Goal: Information Seeking & Learning: Learn about a topic

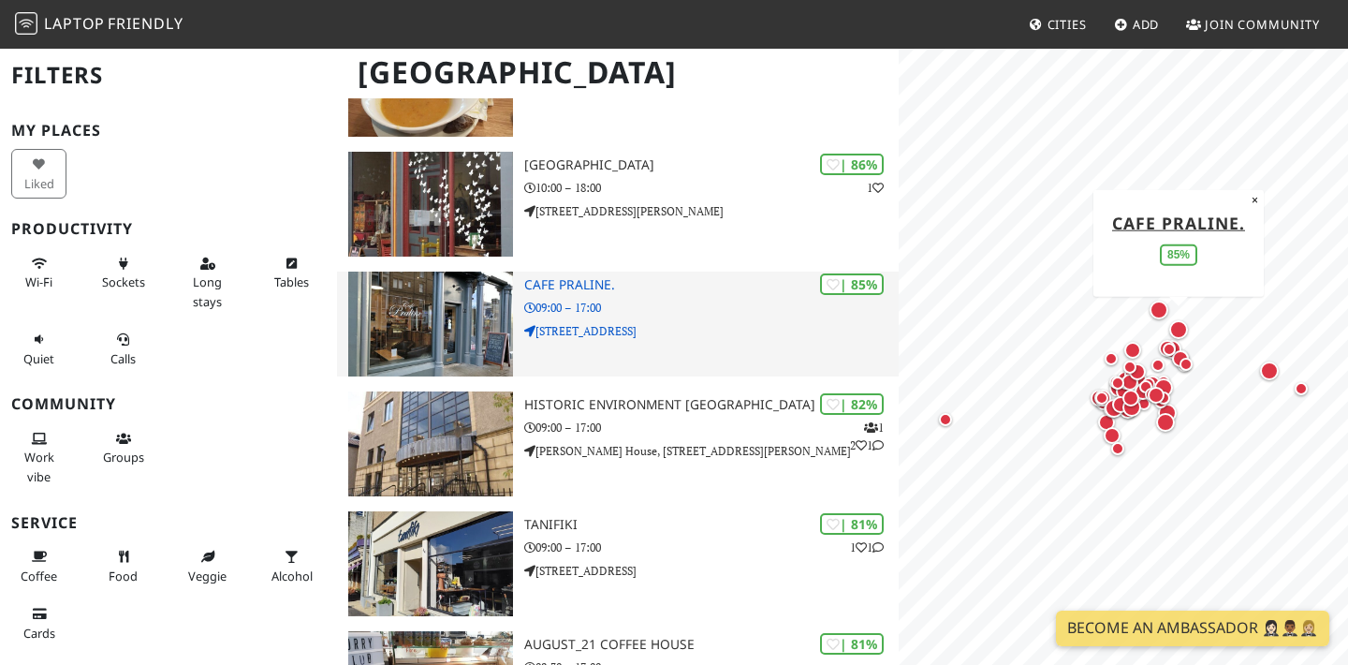
scroll to position [848, 0]
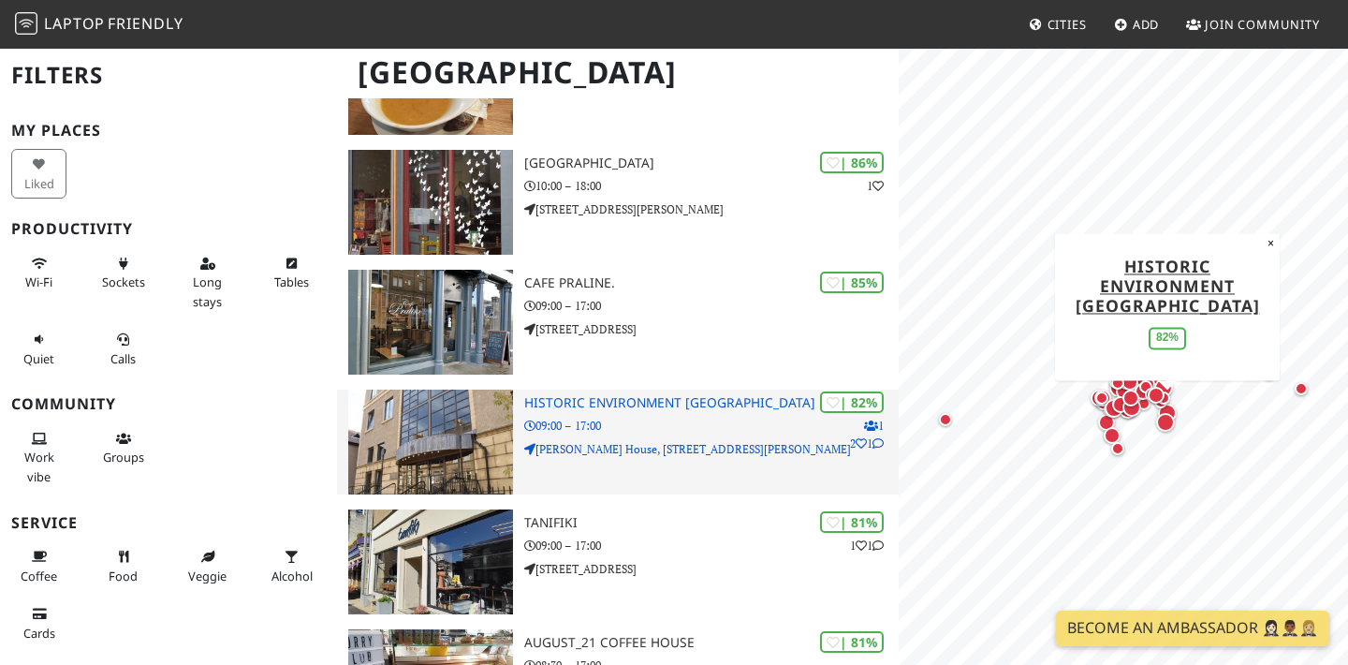
click at [637, 418] on p "09:00 – 17:00" at bounding box center [711, 425] width 374 height 18
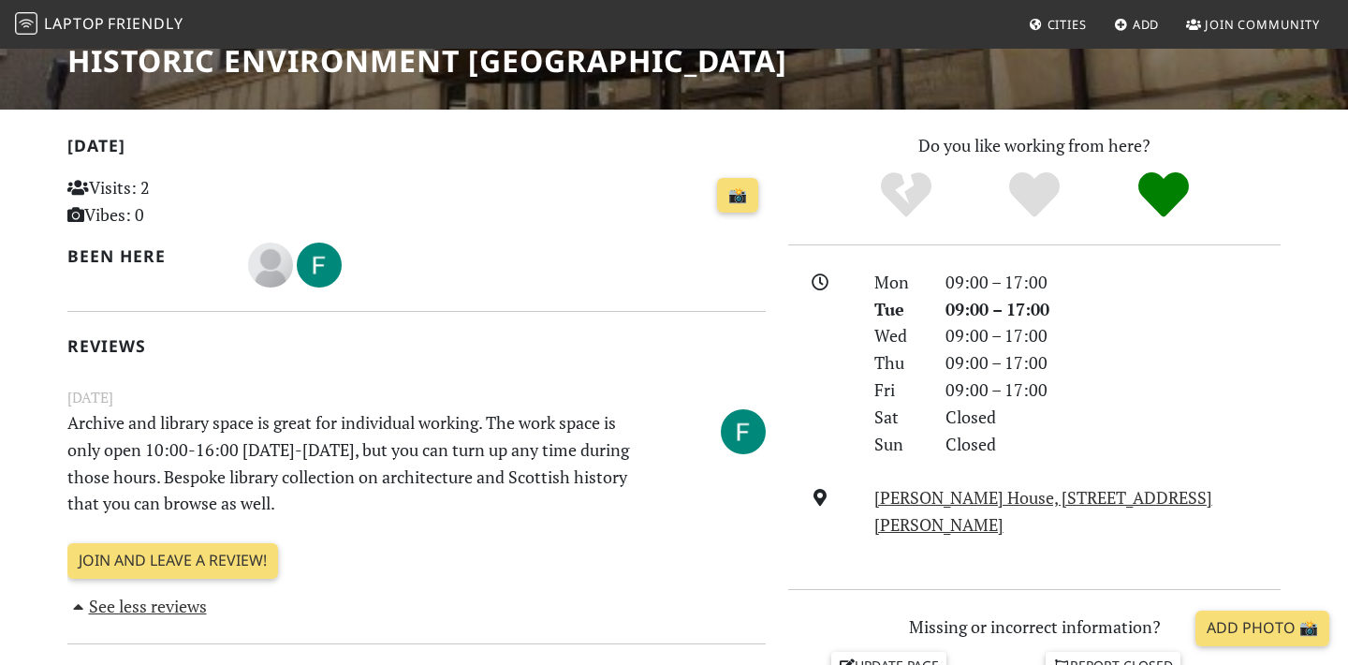
scroll to position [367, 0]
